Goal: Find specific page/section: Find specific page/section

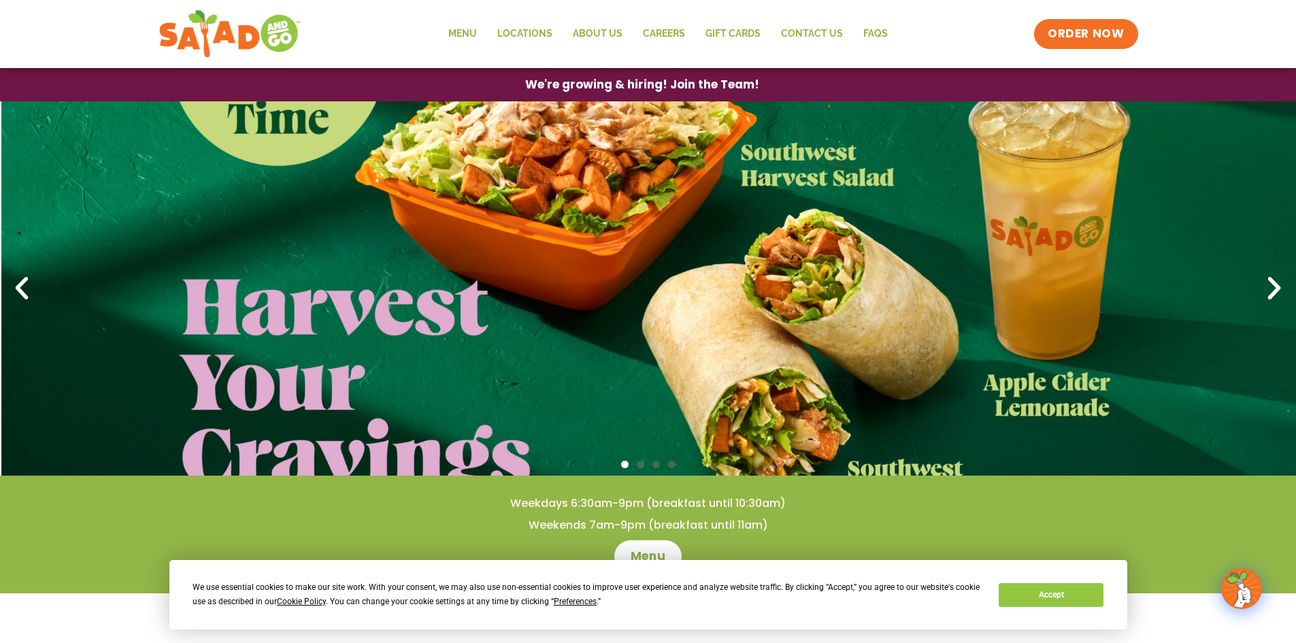
click at [786, 420] on link "1 / 4" at bounding box center [648, 288] width 1296 height 374
click at [1092, 595] on button "Accept" at bounding box center [1050, 595] width 105 height 24
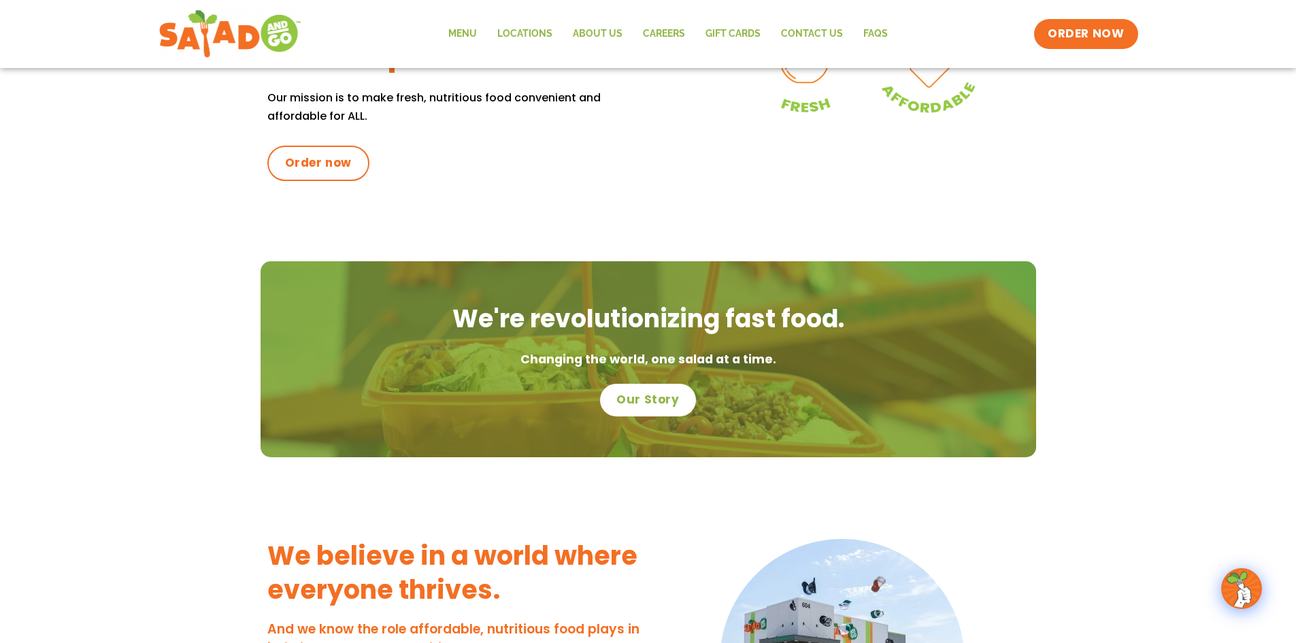
scroll to position [680, 0]
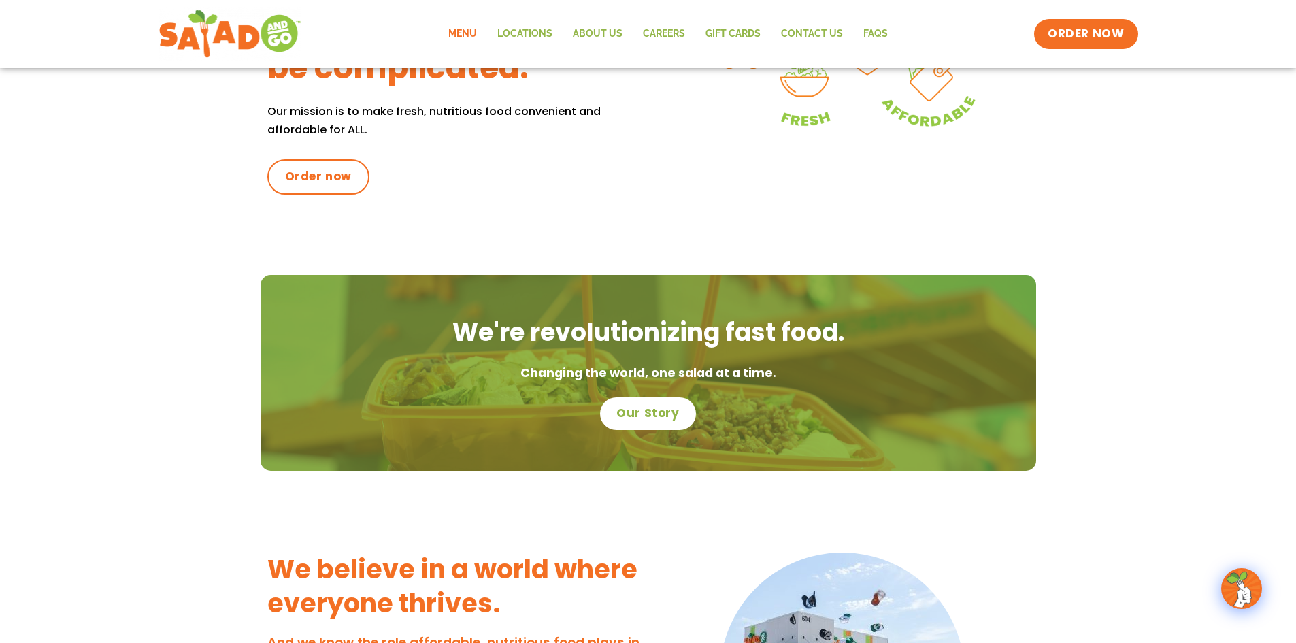
click at [471, 32] on link "Menu" at bounding box center [462, 33] width 49 height 31
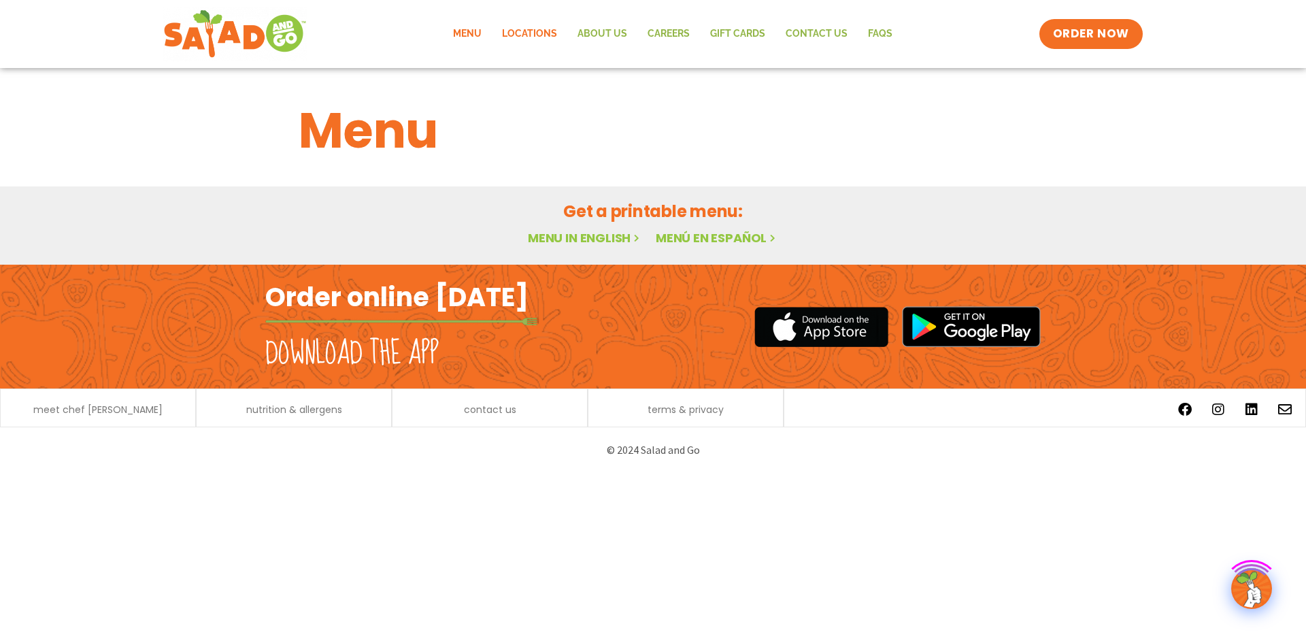
click at [547, 32] on link "Locations" at bounding box center [529, 33] width 75 height 31
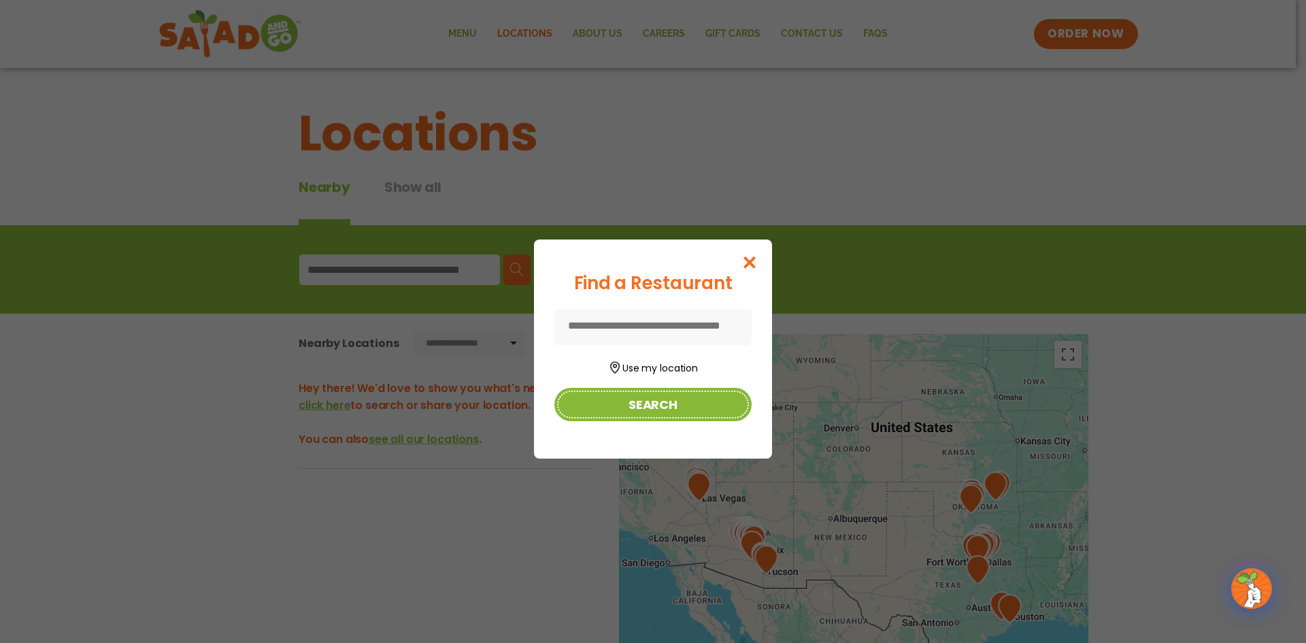
click at [659, 417] on button "Search" at bounding box center [652, 404] width 197 height 33
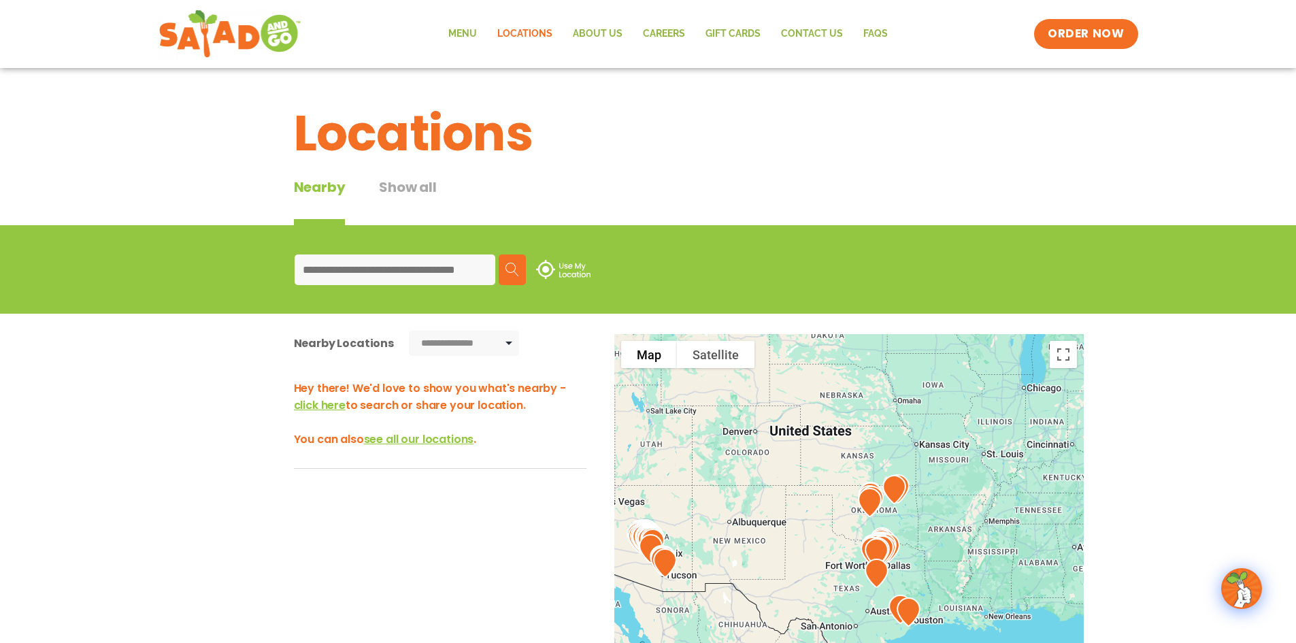
drag, startPoint x: 915, startPoint y: 533, endPoint x: 816, endPoint y: 536, distance: 98.7
click at [816, 536] on div at bounding box center [848, 559] width 469 height 450
